Goal: Navigation & Orientation: Find specific page/section

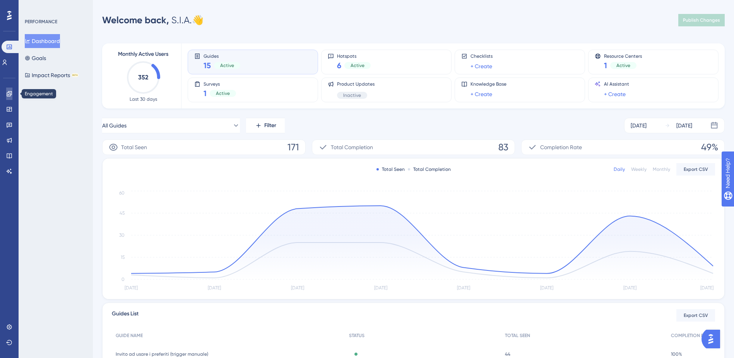
click at [12, 89] on link at bounding box center [9, 93] width 6 height 12
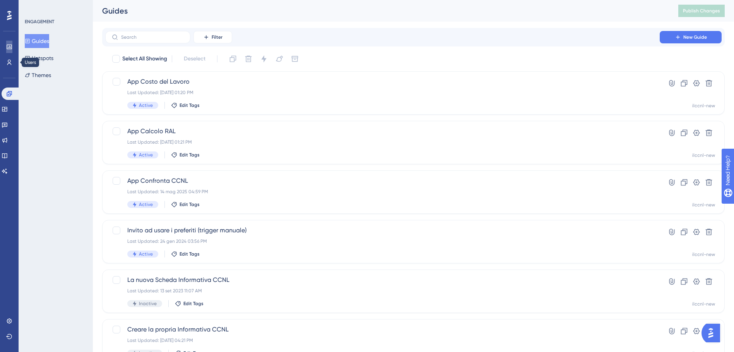
click at [10, 50] on link at bounding box center [9, 47] width 6 height 12
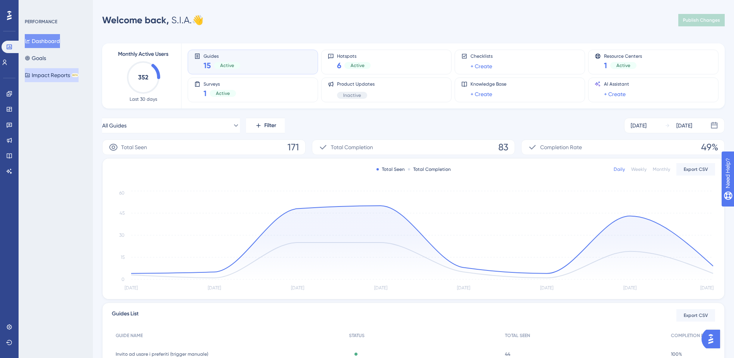
click at [54, 75] on button "Impact Reports BETA" at bounding box center [52, 75] width 54 height 14
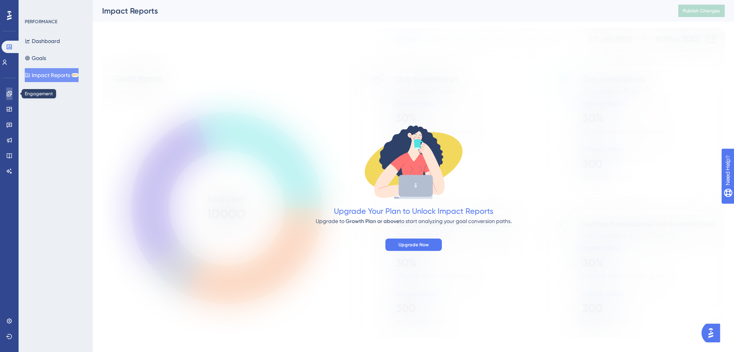
click at [12, 91] on link at bounding box center [9, 93] width 6 height 12
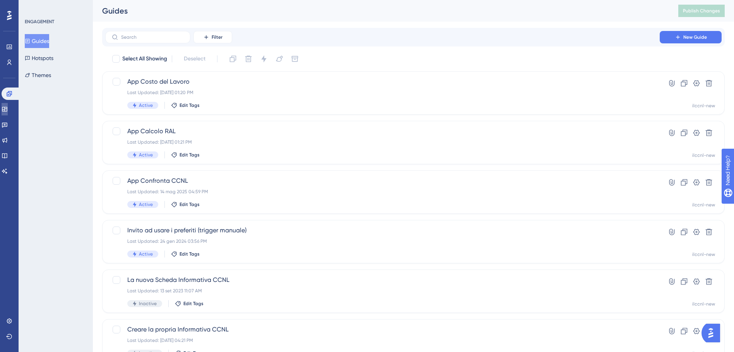
click at [8, 103] on link at bounding box center [5, 109] width 6 height 12
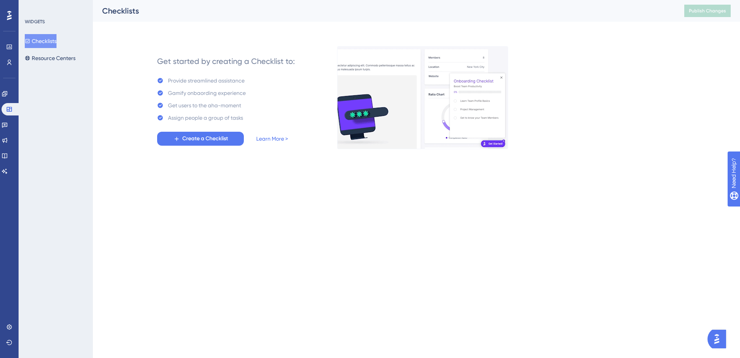
click at [3, 118] on div "Feedback" at bounding box center [9, 124] width 15 height 12
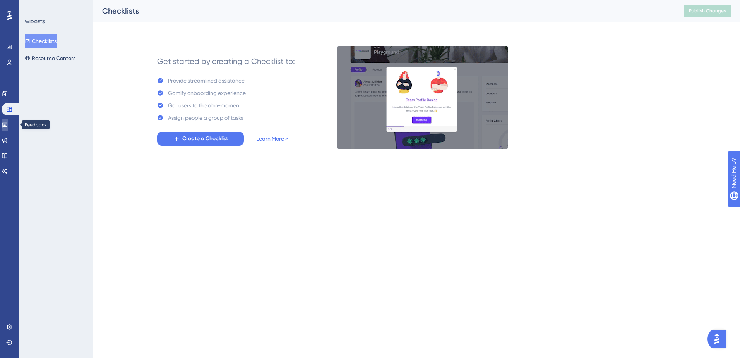
click at [7, 127] on icon at bounding box center [4, 125] width 5 height 5
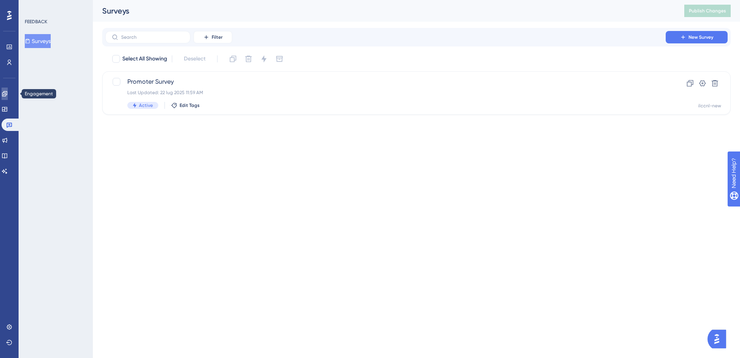
click at [4, 97] on link at bounding box center [5, 93] width 6 height 12
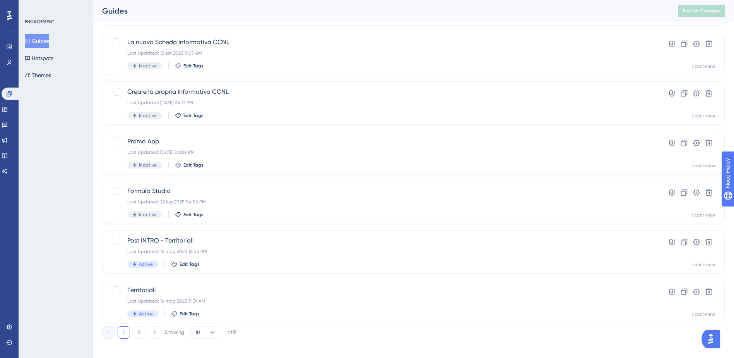
scroll to position [243, 0]
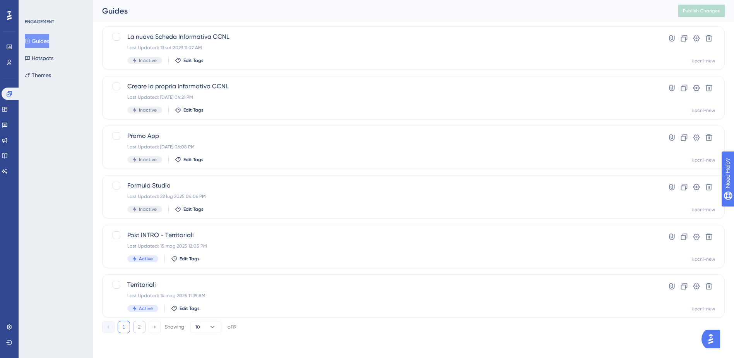
click at [134, 324] on button "2" at bounding box center [139, 326] width 12 height 12
click at [126, 327] on button "1" at bounding box center [124, 326] width 12 height 12
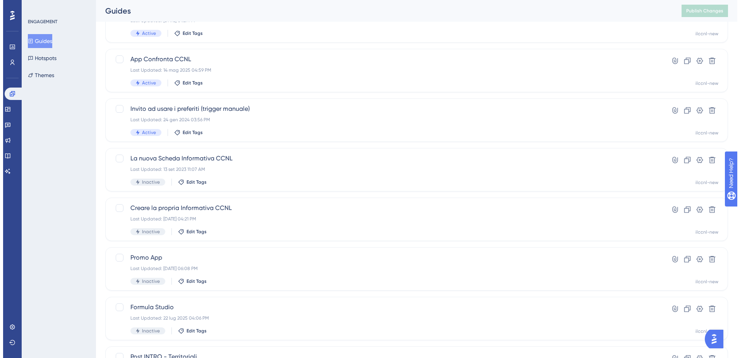
scroll to position [0, 0]
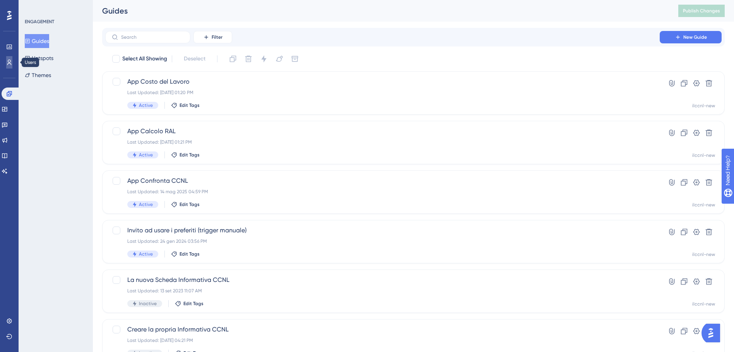
click at [10, 66] on link at bounding box center [9, 62] width 6 height 12
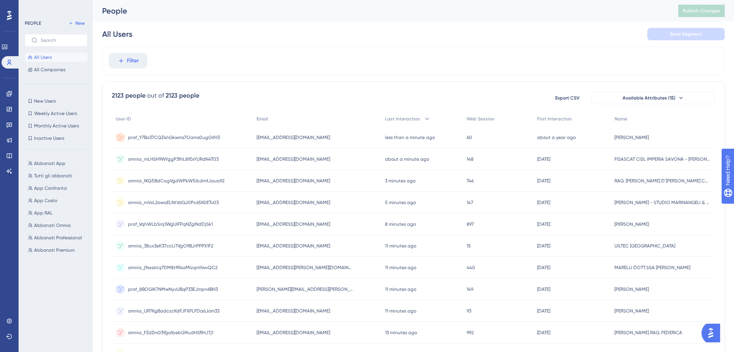
click at [214, 136] on span "prof_Y7Bo37CQZ4hGkwms7Oams0ugGVH3" at bounding box center [174, 137] width 92 height 6
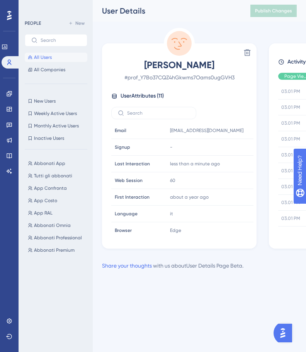
scroll to position [8924, 0]
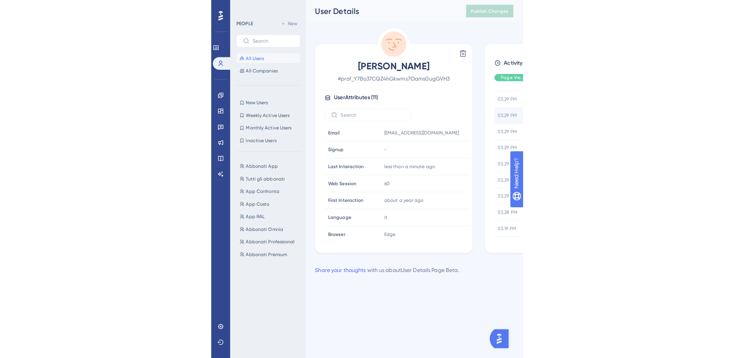
scroll to position [1270, 0]
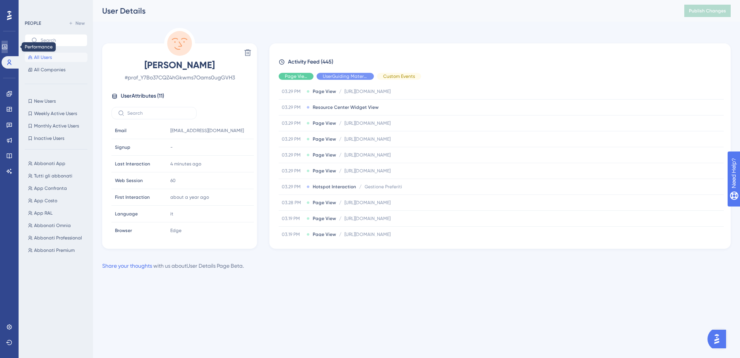
click at [6, 44] on link at bounding box center [5, 47] width 6 height 12
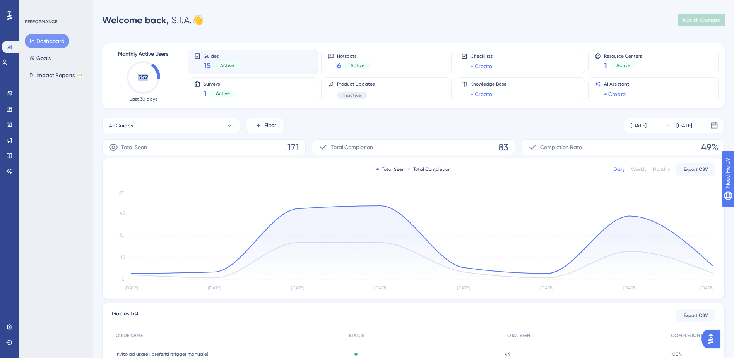
drag, startPoint x: 137, startPoint y: 75, endPoint x: 150, endPoint y: 78, distance: 13.5
click at [150, 78] on icon "352" at bounding box center [143, 77] width 34 height 34
click at [7, 60] on icon at bounding box center [5, 62] width 4 height 5
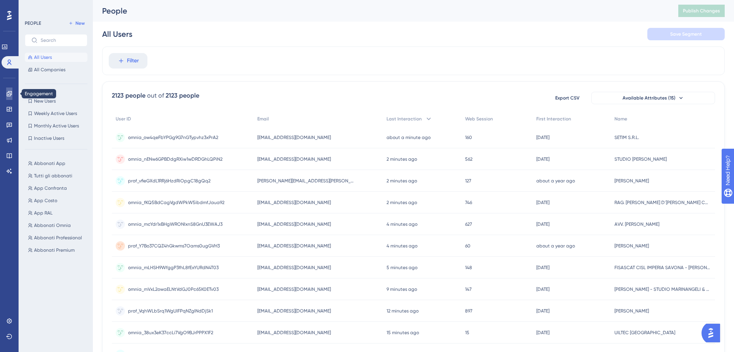
click at [9, 89] on link at bounding box center [9, 93] width 6 height 12
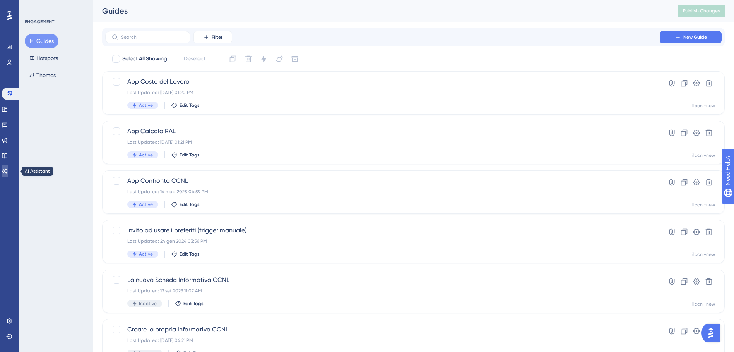
click at [8, 168] on icon at bounding box center [5, 171] width 6 height 6
